Goal: Communication & Community: Share content

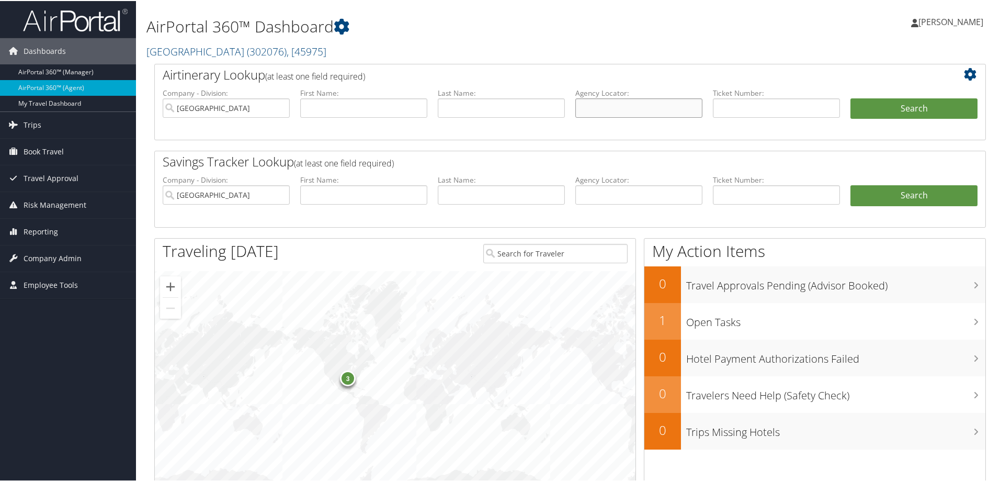
click at [633, 107] on input "text" at bounding box center [638, 106] width 127 height 19
paste input "UIUVZZ-SABRE"
type input "UIUVZZ"
click at [850, 97] on button "Search" at bounding box center [913, 107] width 127 height 21
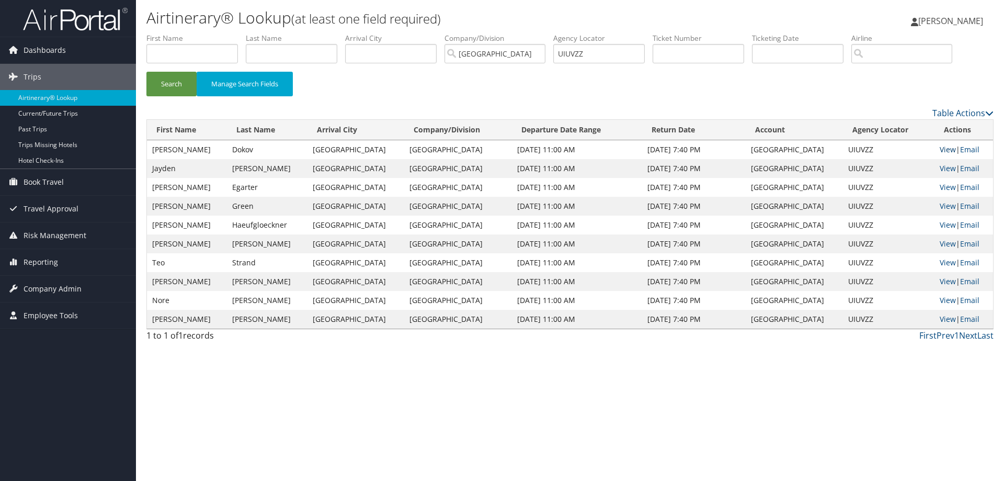
click at [940, 146] on link "View" at bounding box center [948, 149] width 16 height 10
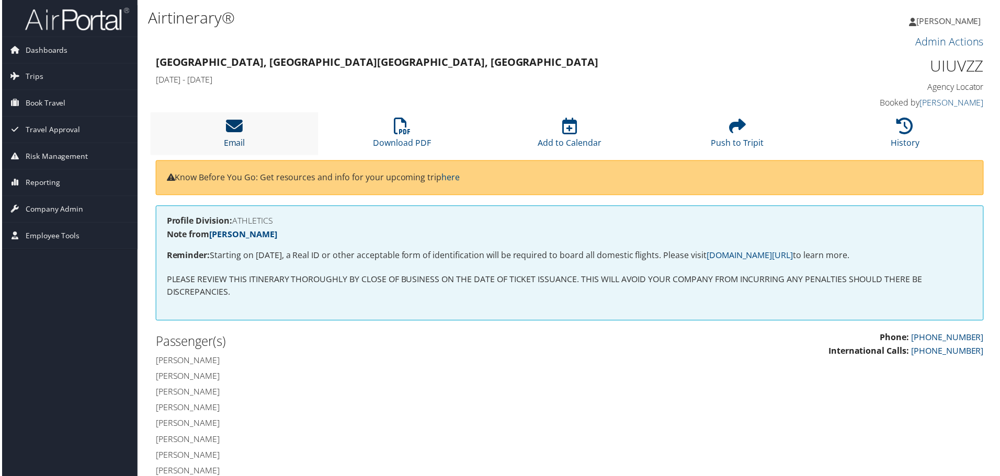
click at [231, 133] on icon at bounding box center [233, 126] width 17 height 17
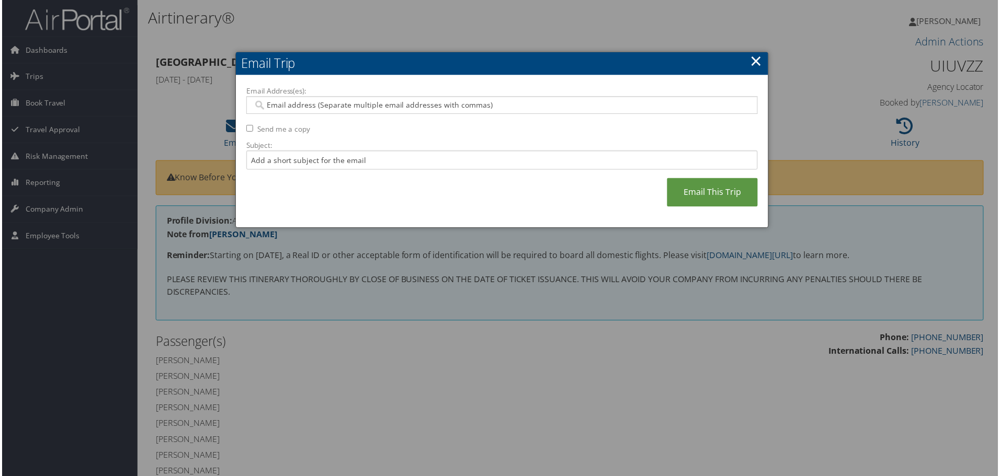
click at [324, 105] on input "Email Address(es):" at bounding box center [502, 105] width 500 height 10
paste input "B.JOHNSON@TEMPLE.EDU"
type input "B.JOHNSON@TEMPLE.EDU"
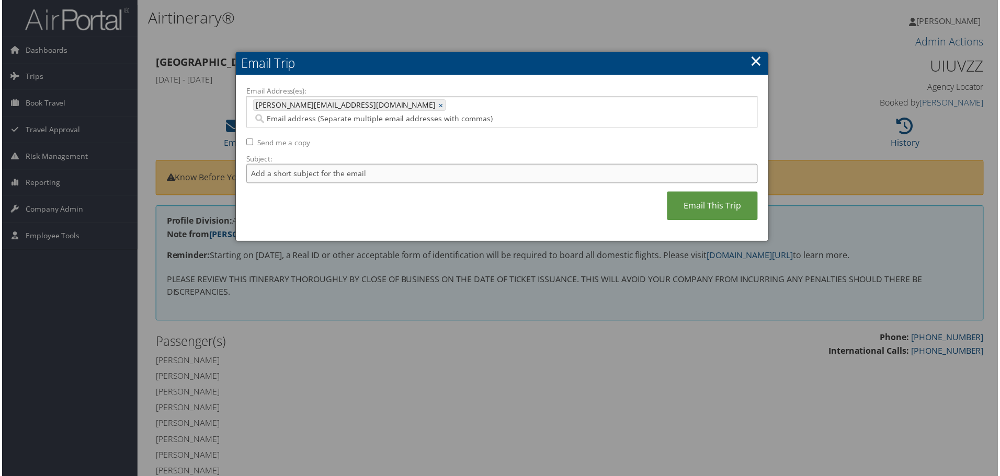
click at [415, 165] on input "Subject:" at bounding box center [502, 174] width 514 height 19
type input "TEMPLE SOCCER SGF"
click at [716, 194] on link "Email This Trip" at bounding box center [713, 206] width 91 height 29
